Goal: Use online tool/utility: Utilize a website feature to perform a specific function

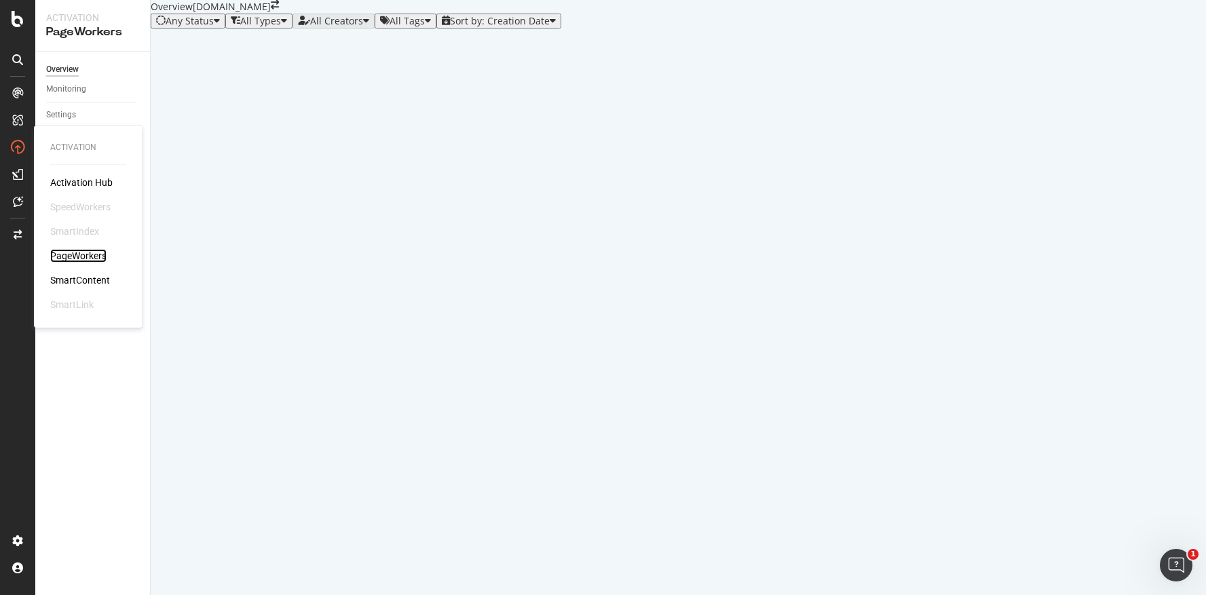
click at [85, 254] on div "PageWorkers" at bounding box center [78, 256] width 56 height 14
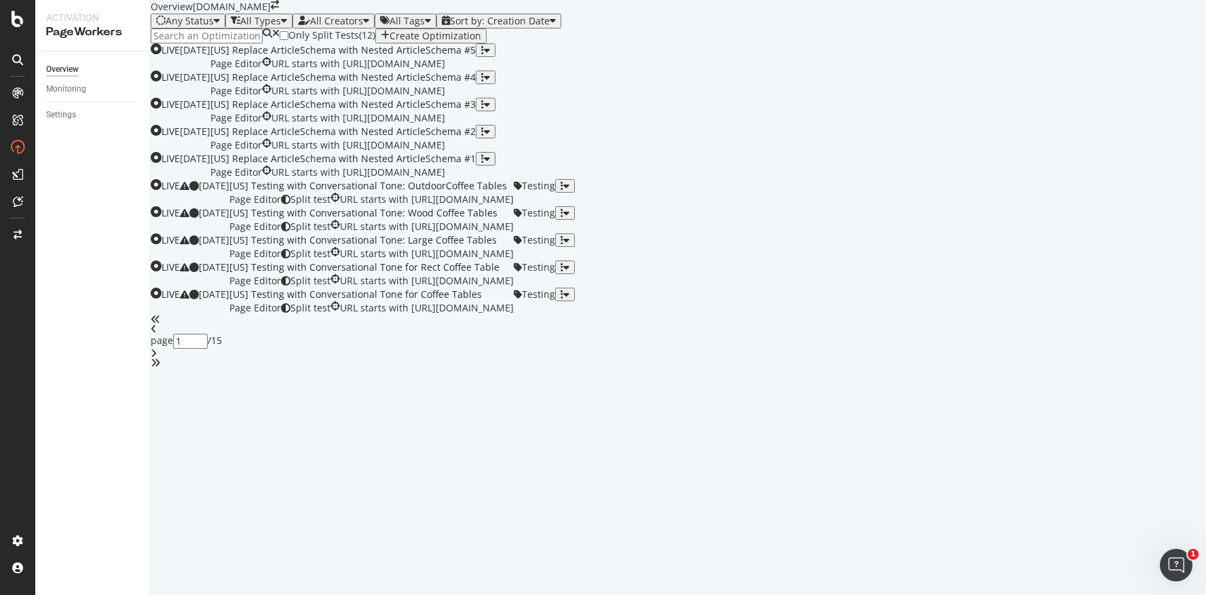
click at [236, 43] on input at bounding box center [207, 35] width 112 height 15
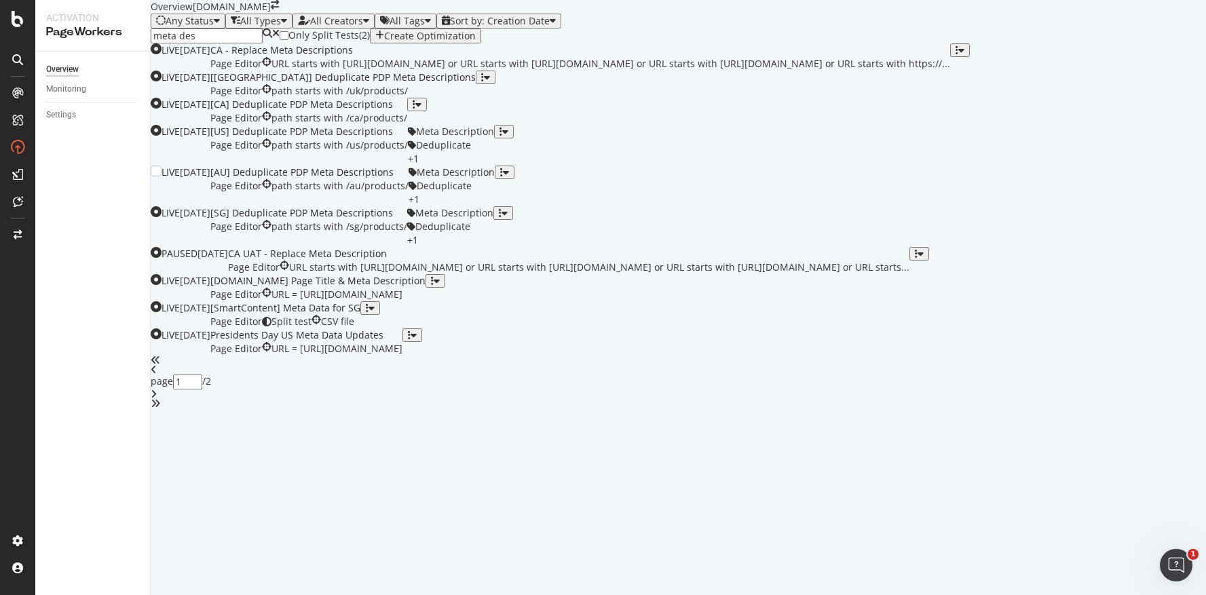
click at [408, 179] on div "[AU] Deduplicate PDP Meta Descriptions" at bounding box center [309, 173] width 198 height 14
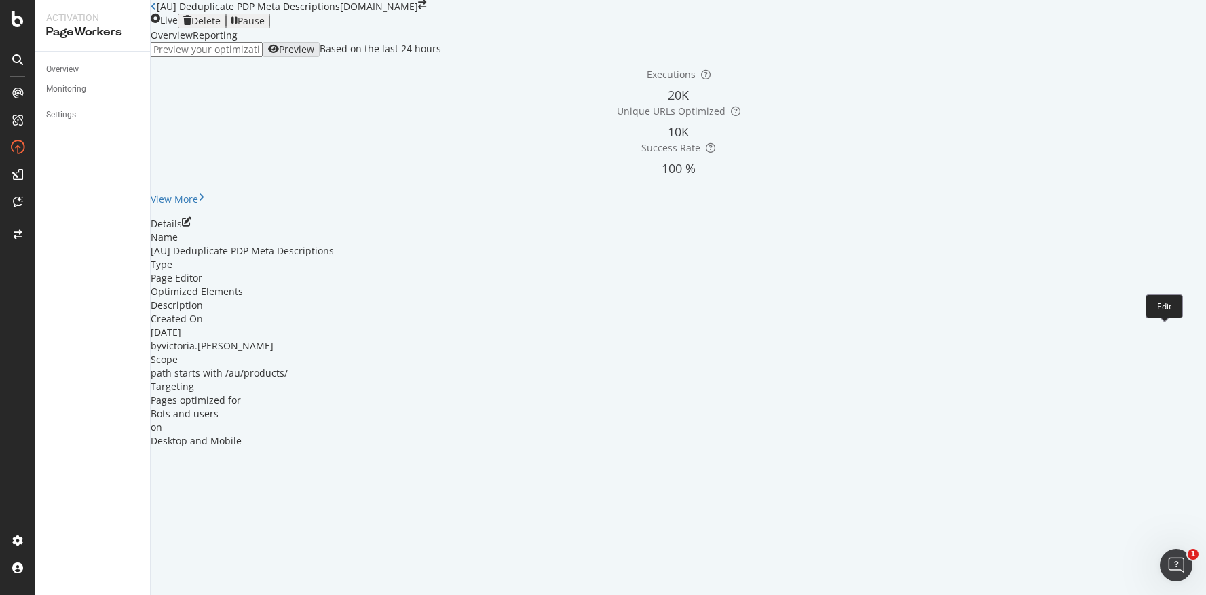
click at [191, 227] on icon "pen-to-square" at bounding box center [186, 221] width 9 height 9
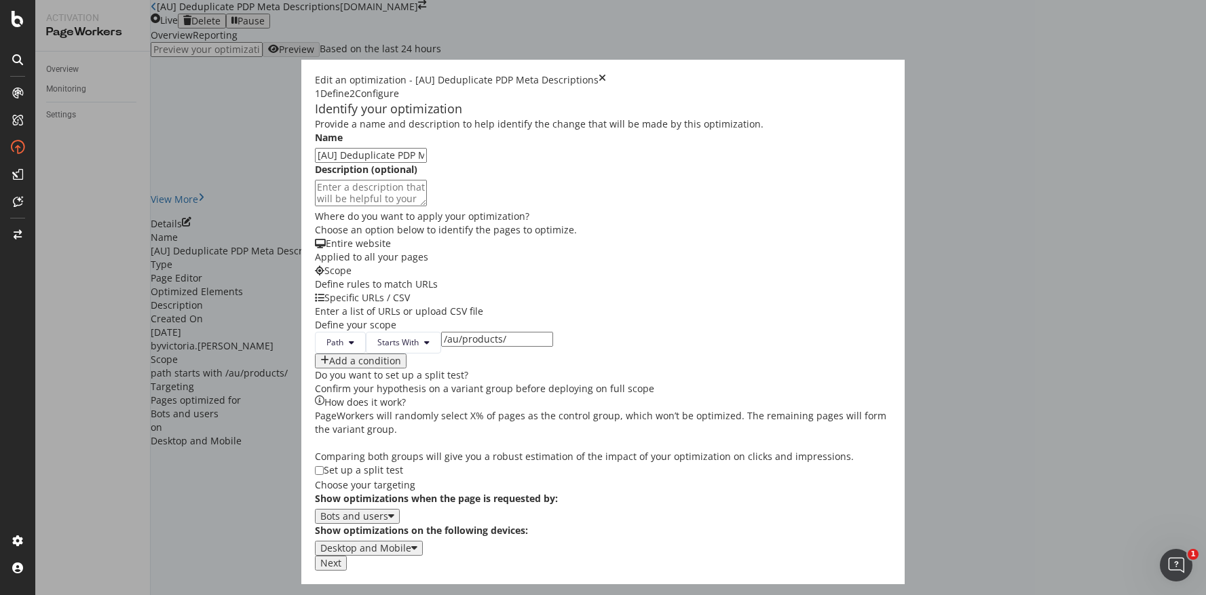
click at [347, 571] on button "Next" at bounding box center [331, 563] width 32 height 15
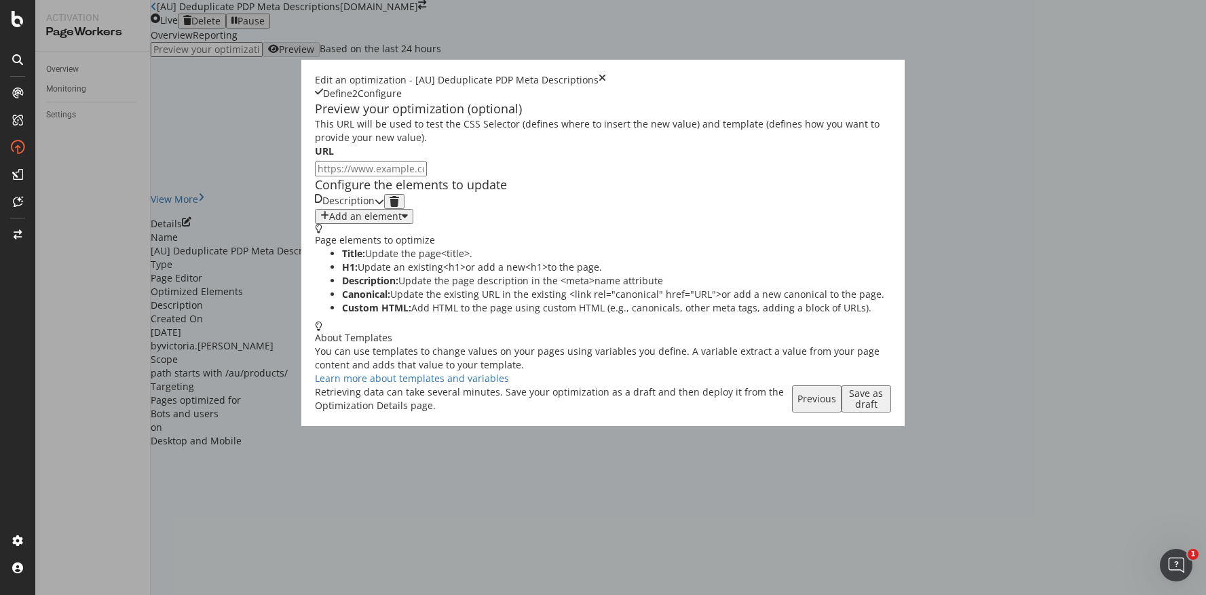
click at [384, 206] on icon "modal" at bounding box center [379, 201] width 9 height 9
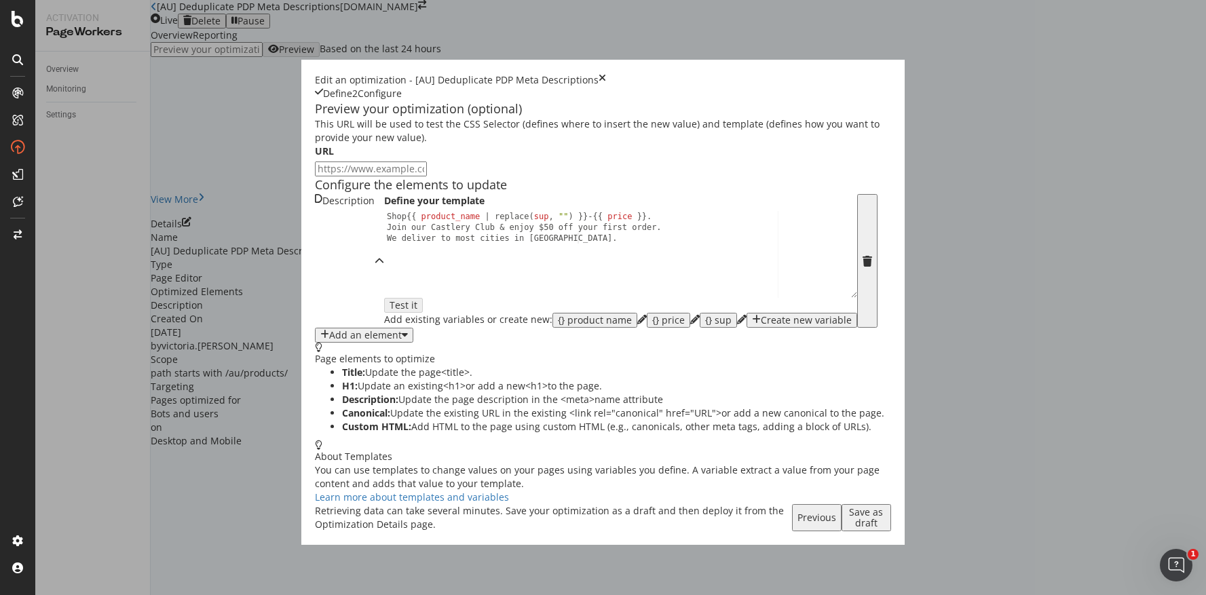
click at [606, 73] on icon "times" at bounding box center [601, 80] width 7 height 14
